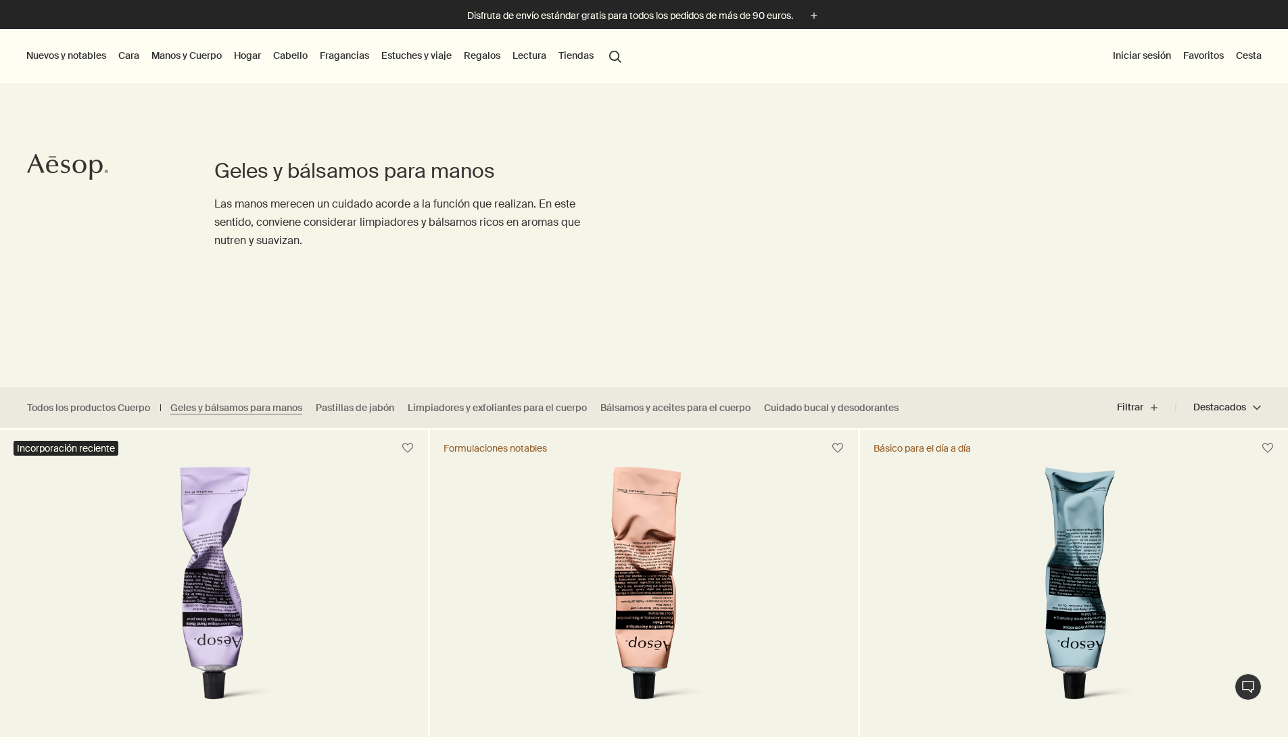
click at [627, 60] on button "search Buscar" at bounding box center [615, 56] width 24 height 26
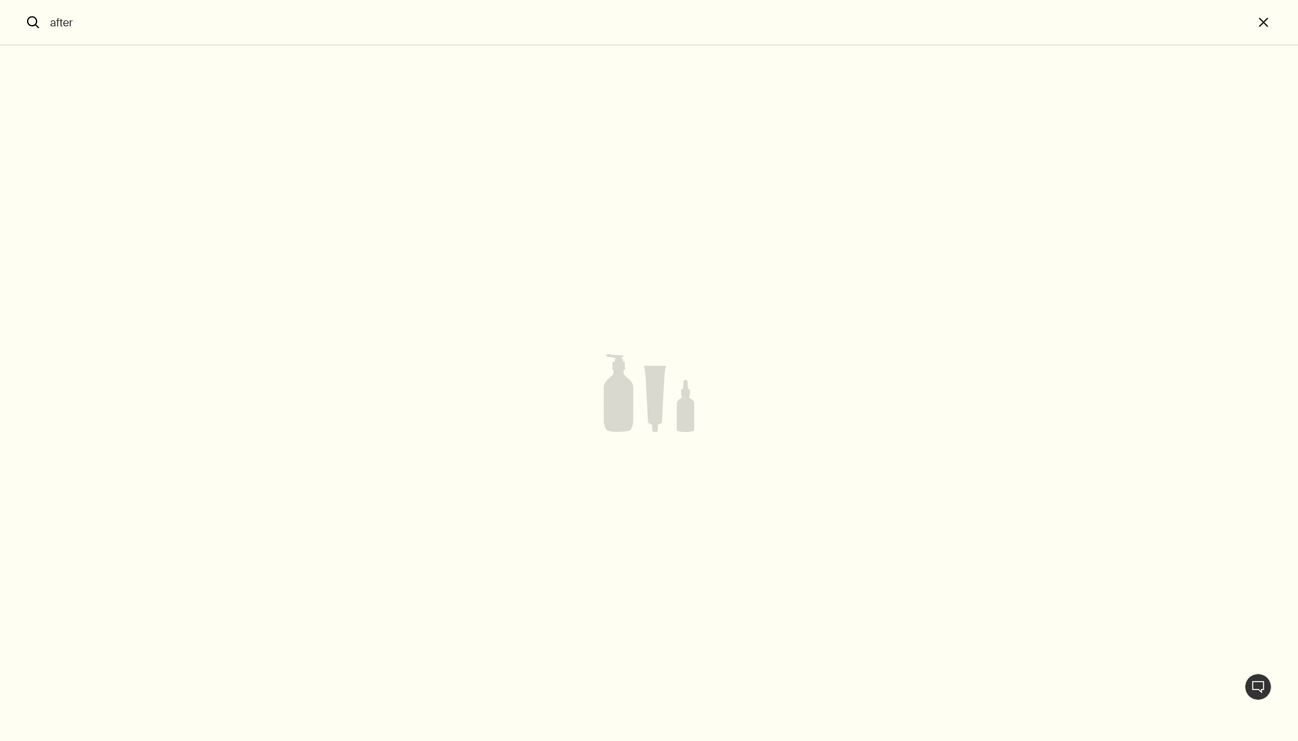
type input "after"
click at [1263, 23] on button "close" at bounding box center [1275, 22] width 45 height 45
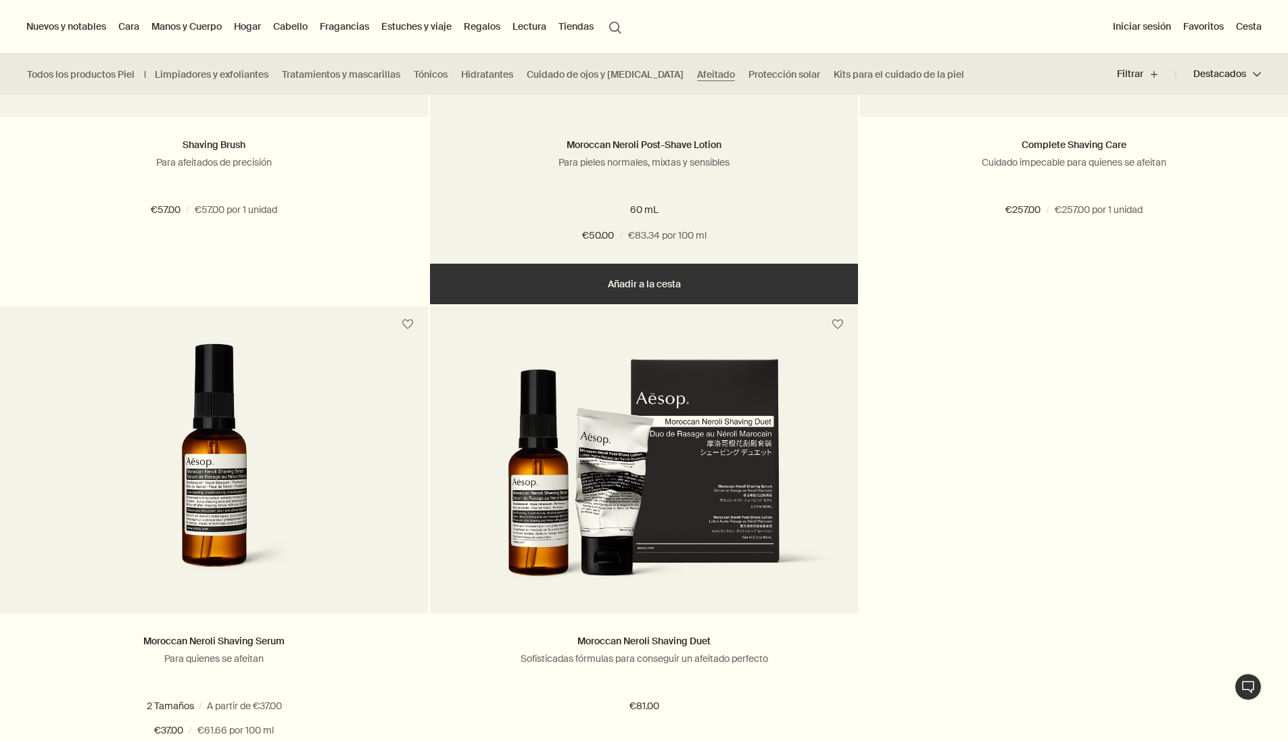
scroll to position [470, 0]
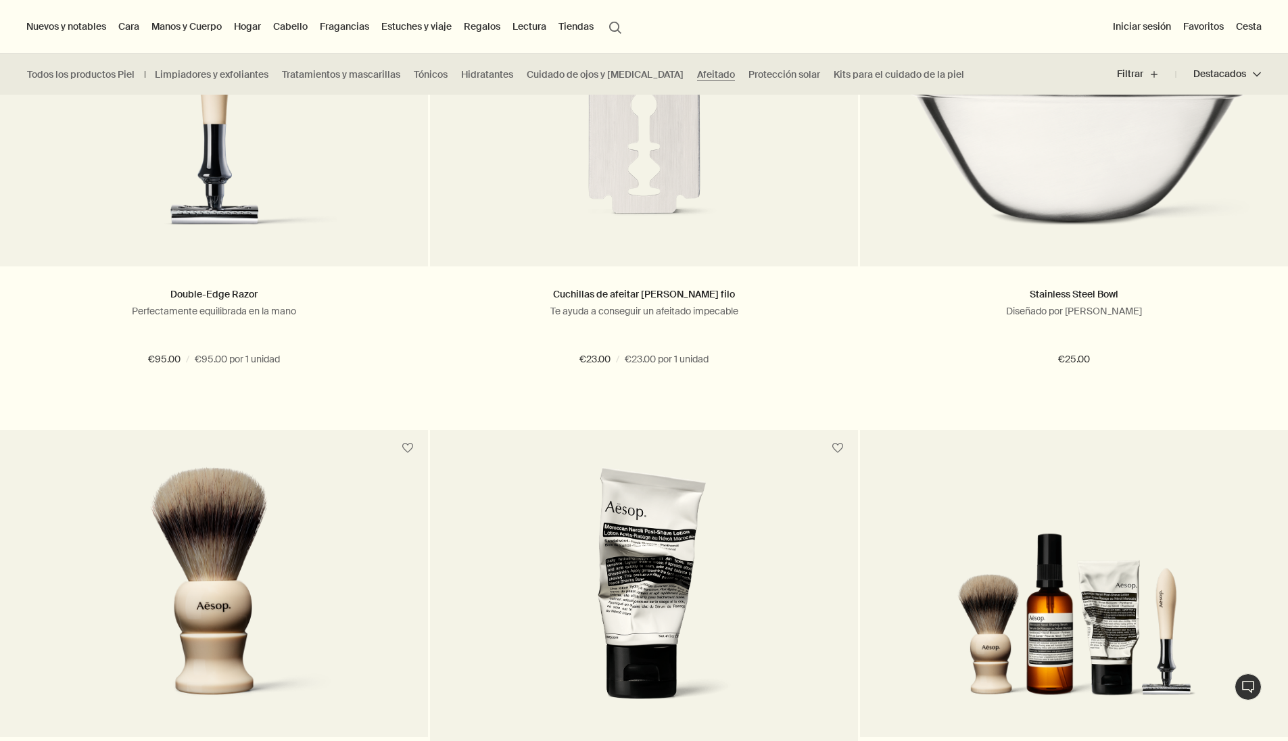
click at [690, 570] on img at bounding box center [644, 591] width 211 height 250
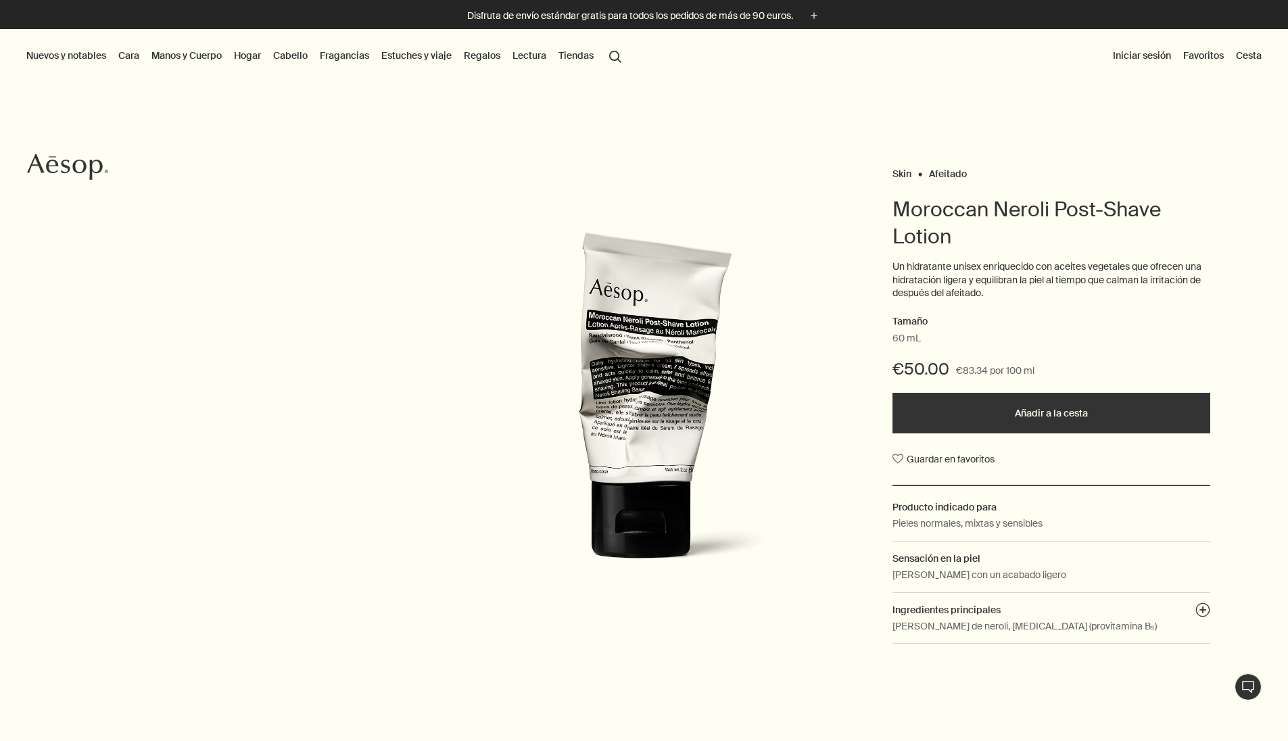
scroll to position [247, 0]
